Goal: Information Seeking & Learning: Learn about a topic

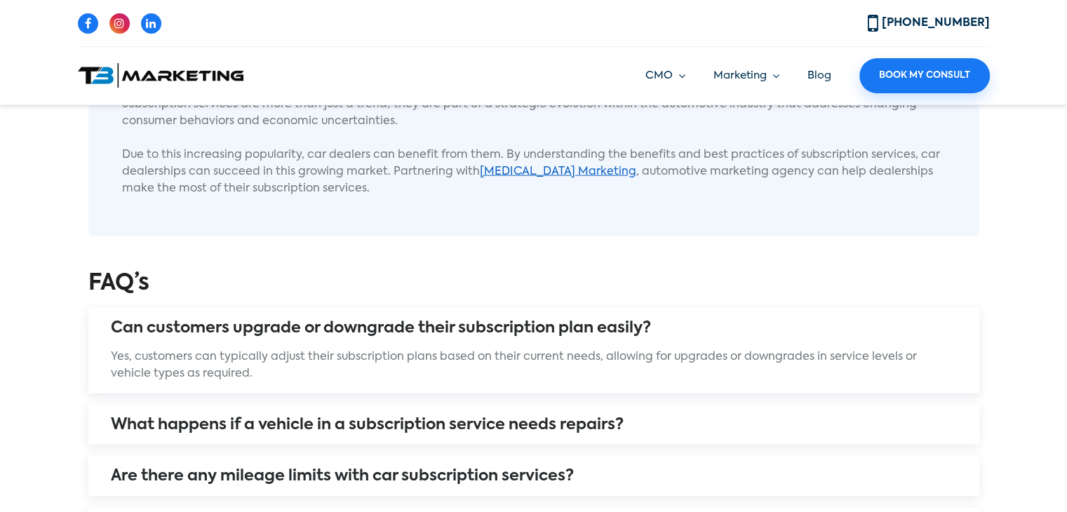
scroll to position [2863, 0]
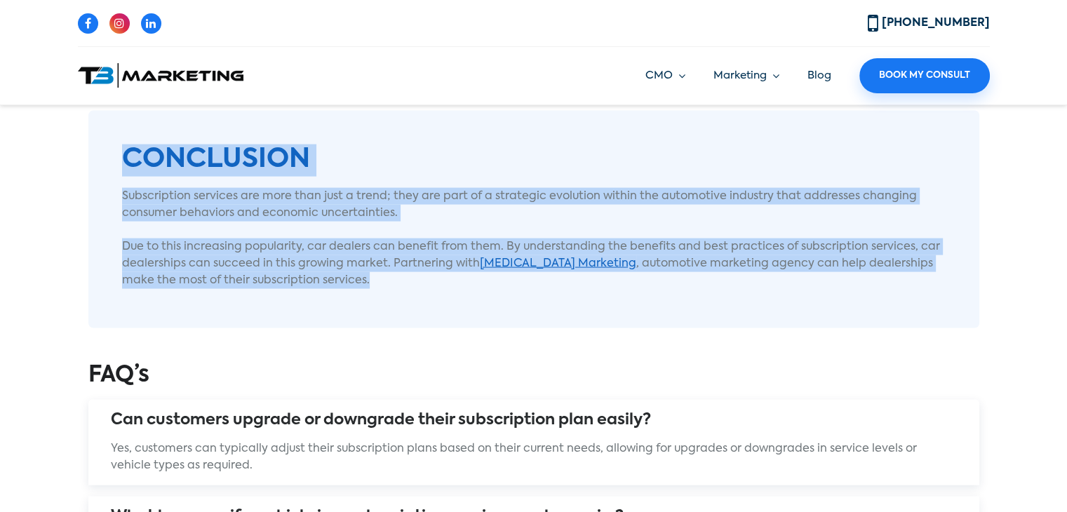
drag, startPoint x: 67, startPoint y: 216, endPoint x: 281, endPoint y: 264, distance: 218.7
copy div "According to a recent report, the global automotive subscription services marke…"
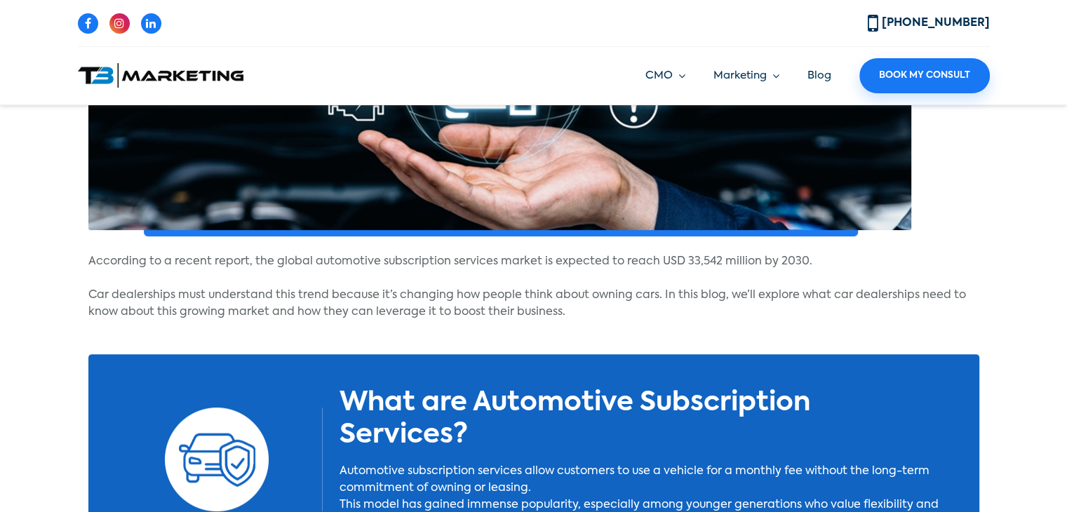
scroll to position [334, 0]
